Goal: Entertainment & Leisure: Consume media (video, audio)

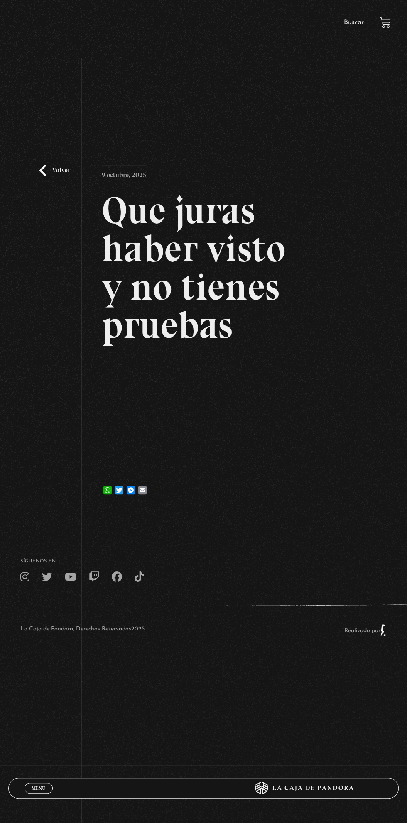
click at [334, 464] on div "Volver 9 octubre, 2025 Que juras haber visto y no tienes pruebas WhatsApp Twitt…" at bounding box center [203, 295] width 407 height 427
click at [295, 473] on article "9 octubre, 2025 Que juras haber visto y no tienes pruebas WhatsApp Twitter Mess…" at bounding box center [203, 333] width 203 height 336
click at [310, 481] on div "Volver 9 octubre, 2025 Que juras haber visto y no tienes pruebas WhatsApp Twitt…" at bounding box center [203, 295] width 407 height 427
click at [305, 464] on div "Volver 9 octubre, 2025 Que juras haber visto y no tienes pruebas WhatsApp Twitt…" at bounding box center [203, 295] width 407 height 427
click at [319, 460] on div "Volver 9 octubre, 2025 Que juras haber visto y no tienes pruebas WhatsApp Twitt…" at bounding box center [203, 295] width 407 height 427
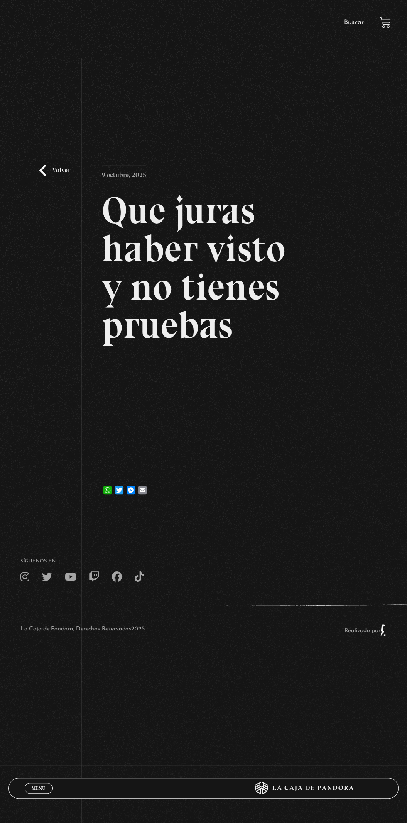
click at [313, 463] on div "Volver 9 octubre, 2025 Que juras haber visto y no tienes pruebas WhatsApp Twitt…" at bounding box center [203, 295] width 407 height 427
click at [313, 479] on div "Volver 9 octubre, 2025 Que juras haber visto y no tienes pruebas WhatsApp Twitt…" at bounding box center [203, 295] width 407 height 427
click at [311, 464] on div "Volver 9 octubre, 2025 Que juras haber visto y no tienes pruebas WhatsApp Twitt…" at bounding box center [203, 295] width 407 height 427
click at [312, 458] on div "Volver 9 octubre, 2025 Que juras haber visto y no tienes pruebas WhatsApp Twitt…" at bounding box center [203, 295] width 407 height 427
click at [191, 412] on iframe at bounding box center [203, 413] width 203 height 114
